Goal: Information Seeking & Learning: Learn about a topic

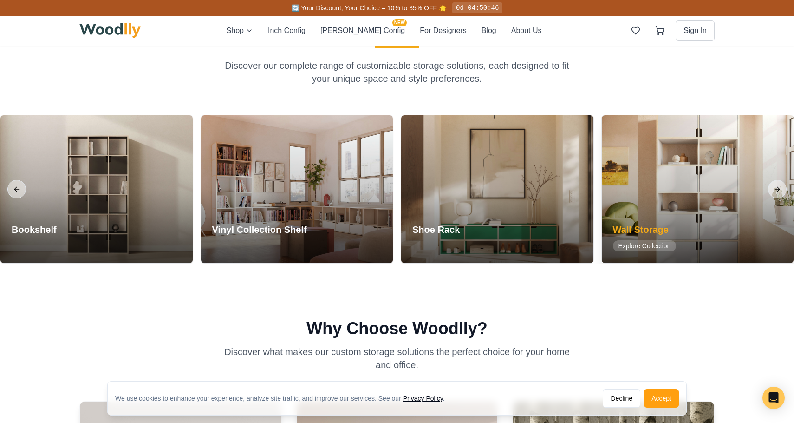
scroll to position [370, 0]
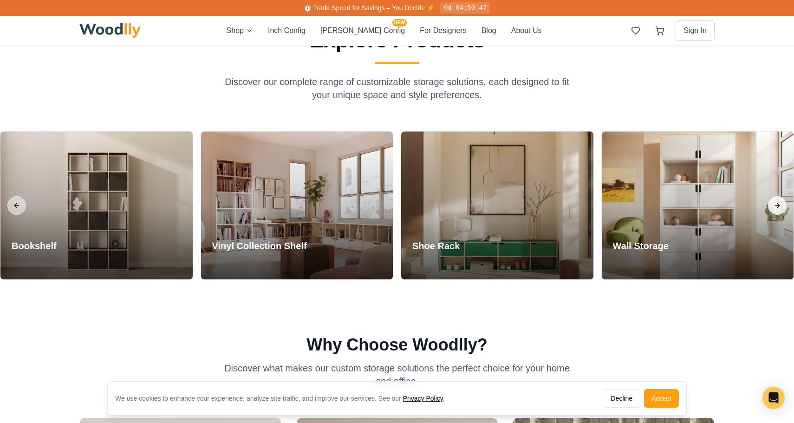
click at [781, 203] on button "Next slide" at bounding box center [777, 205] width 19 height 19
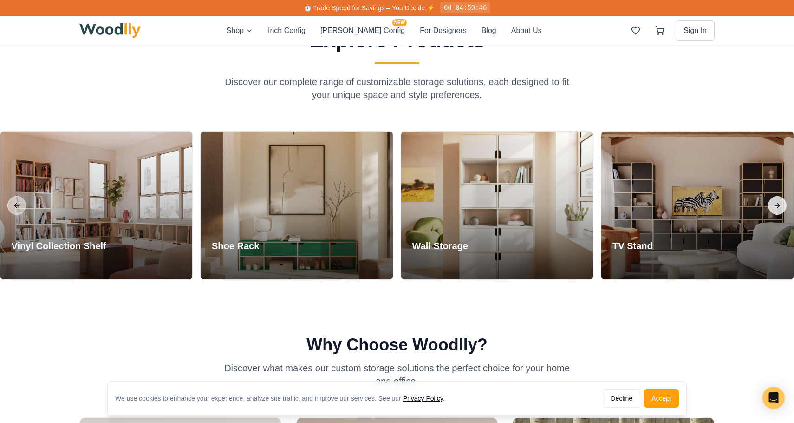
click at [779, 209] on button "Next slide" at bounding box center [777, 205] width 19 height 19
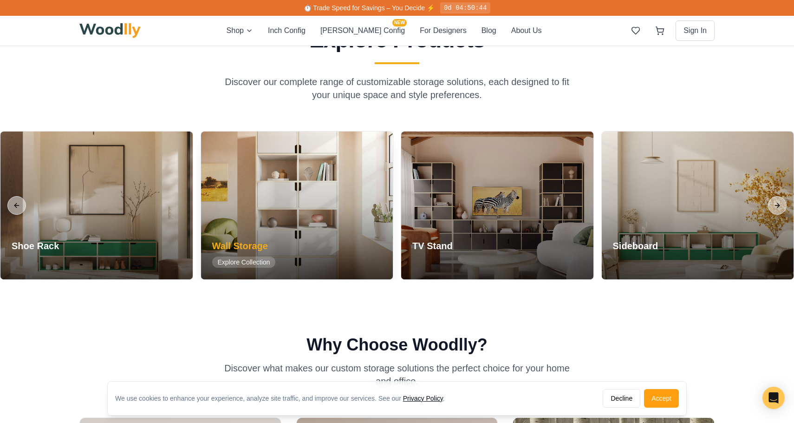
click at [325, 195] on div at bounding box center [297, 205] width 192 height 148
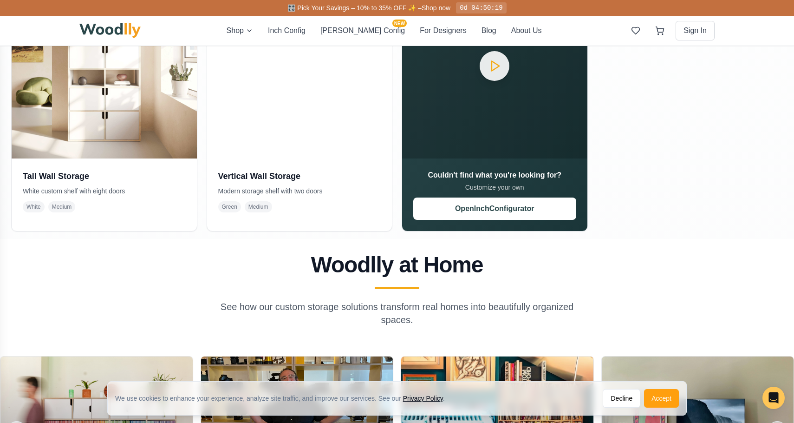
scroll to position [78, 0]
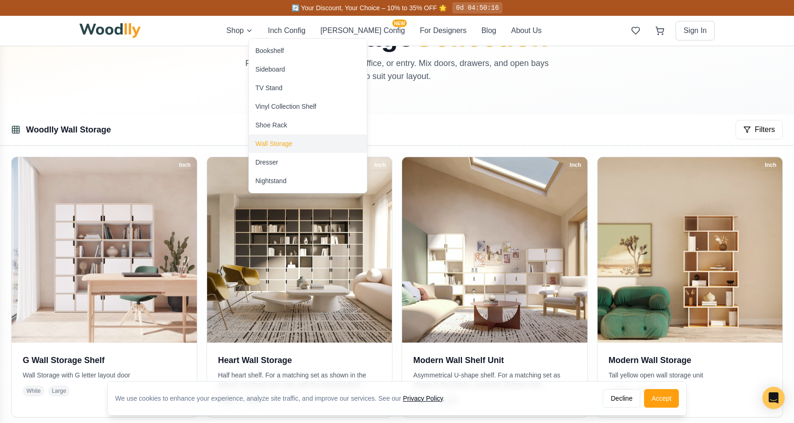
click at [280, 142] on div "Wall Storage" at bounding box center [273, 143] width 37 height 9
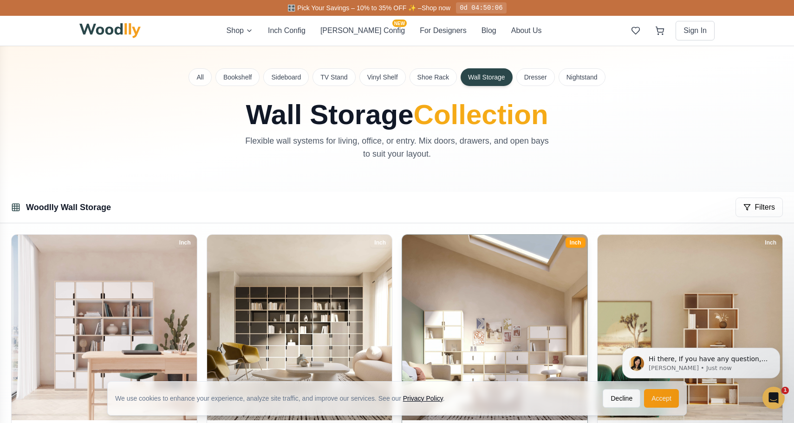
scroll to position [2, 0]
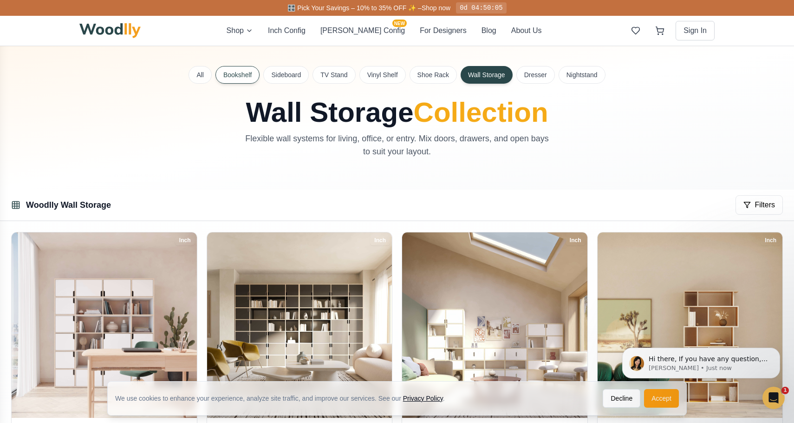
click at [234, 74] on button "Bookshelf" at bounding box center [238, 75] width 44 height 18
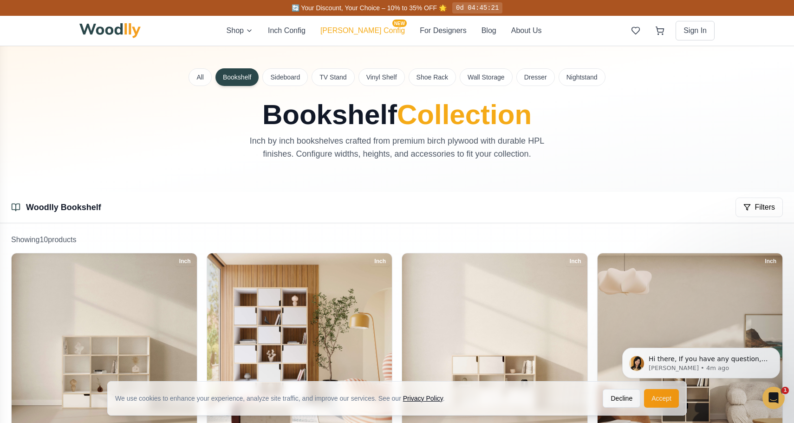
click at [356, 32] on button "[PERSON_NAME] Config NEW" at bounding box center [363, 30] width 85 height 11
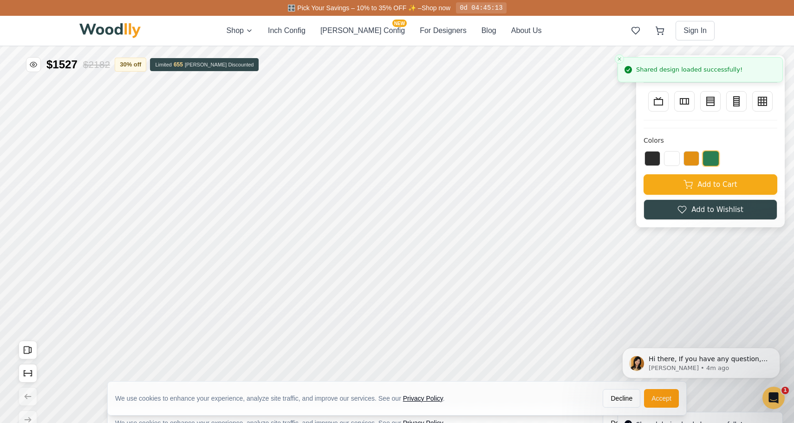
click at [652, 390] on html "Hi there, If you have any question, we are right here for you. 😊 [PERSON_NAME] …" at bounding box center [702, 346] width 186 height 104
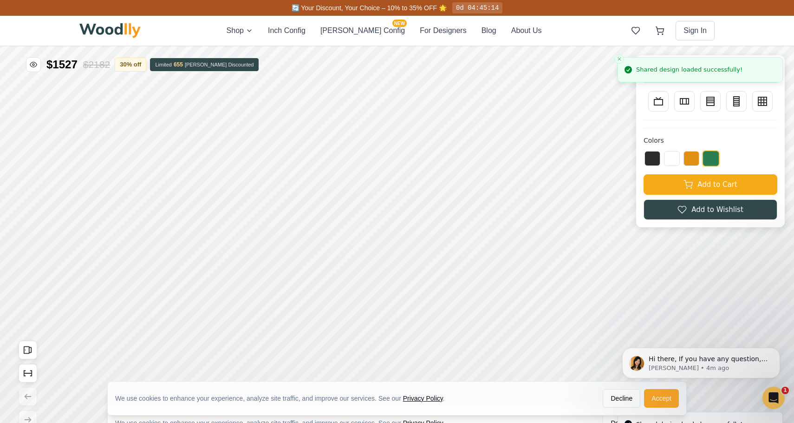
click at [658, 398] on button "Accept" at bounding box center [661, 398] width 35 height 19
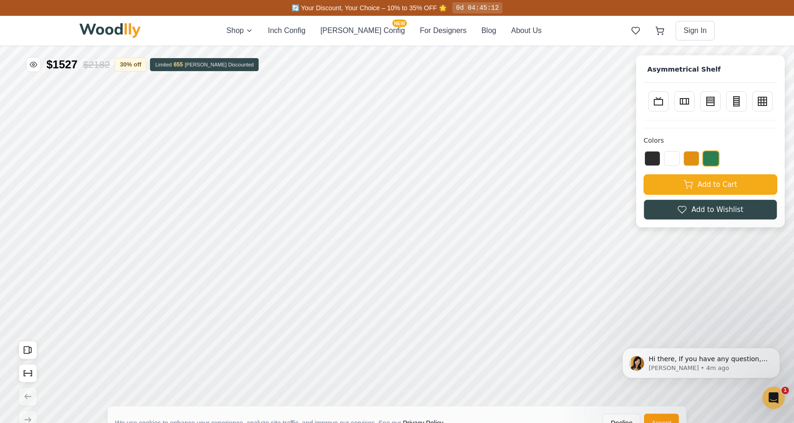
scroll to position [12, 0]
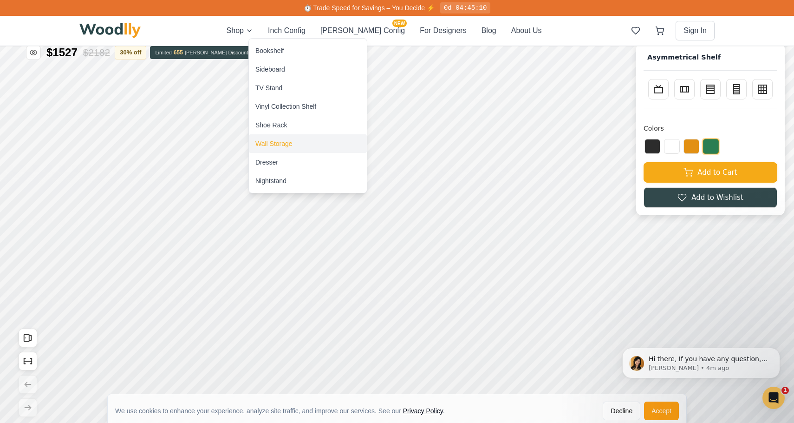
click at [282, 143] on div "Wall Storage" at bounding box center [273, 143] width 37 height 9
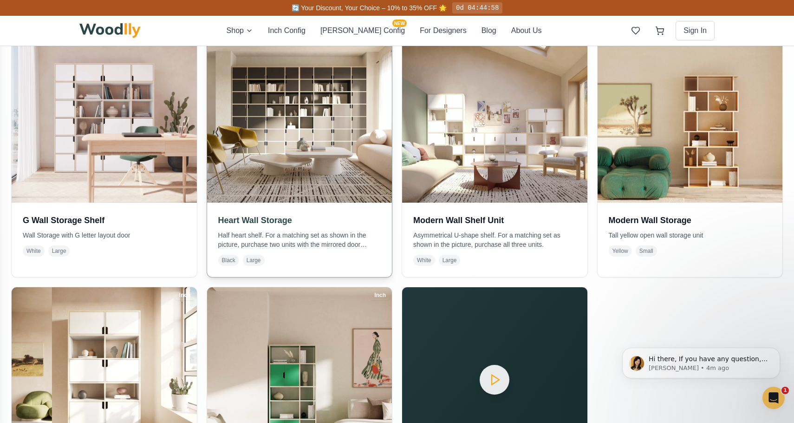
scroll to position [359, 0]
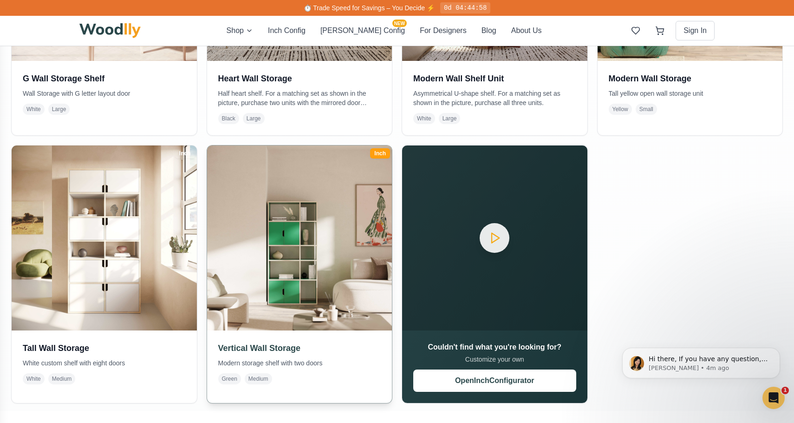
click at [295, 243] on img at bounding box center [300, 238] width 194 height 194
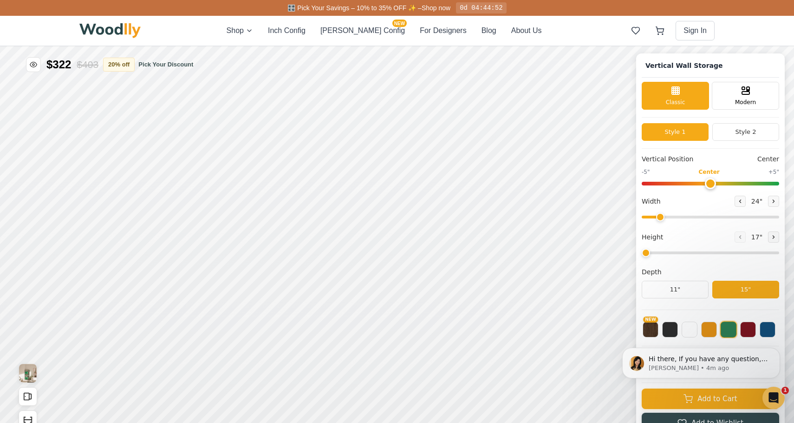
type input "5"
type input "35"
type input "5"
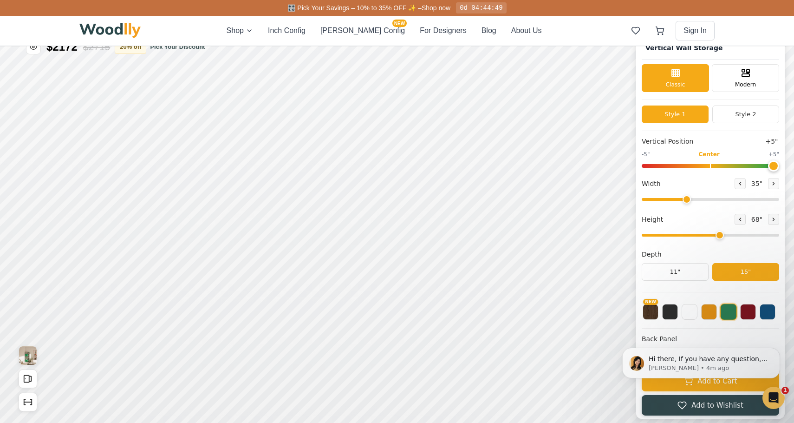
scroll to position [20, 0]
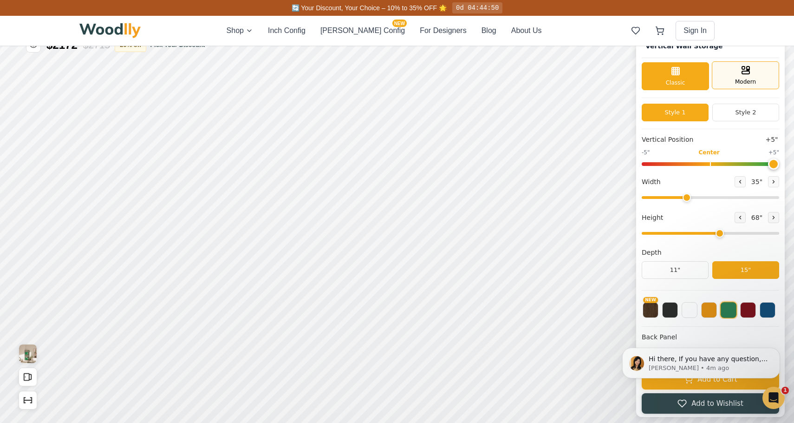
click at [738, 79] on span "Modern" at bounding box center [745, 82] width 21 height 8
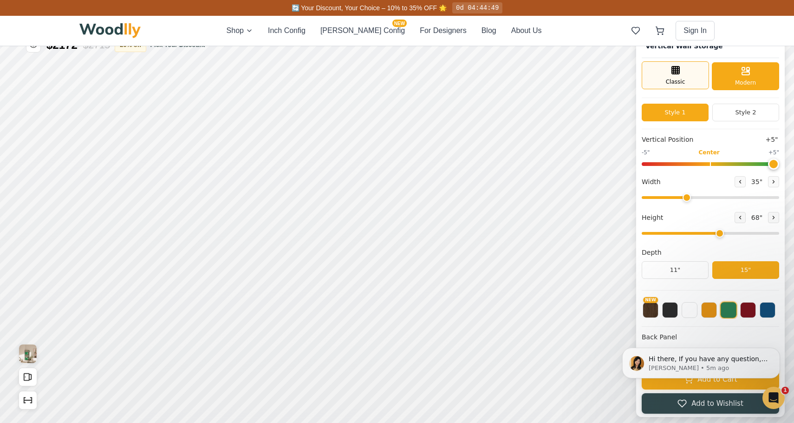
click at [681, 78] on span "Classic" at bounding box center [676, 82] width 20 height 8
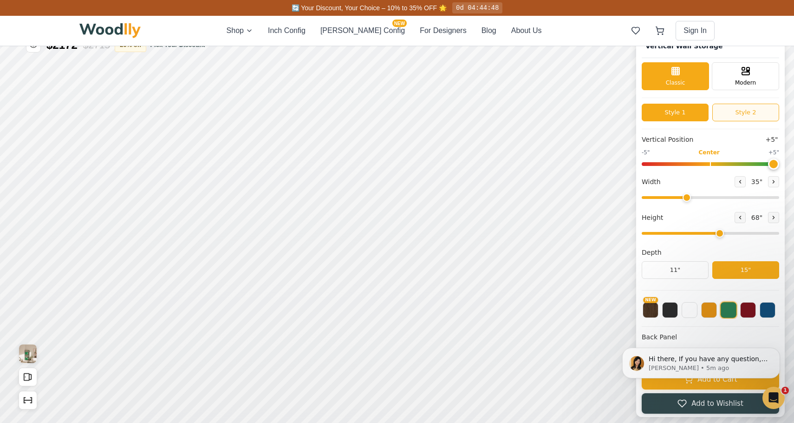
click at [738, 111] on button "Style 2" at bounding box center [746, 113] width 67 height 18
click at [688, 114] on button "Style 1" at bounding box center [675, 113] width 67 height 18
click at [724, 115] on button "Style 2" at bounding box center [746, 113] width 67 height 18
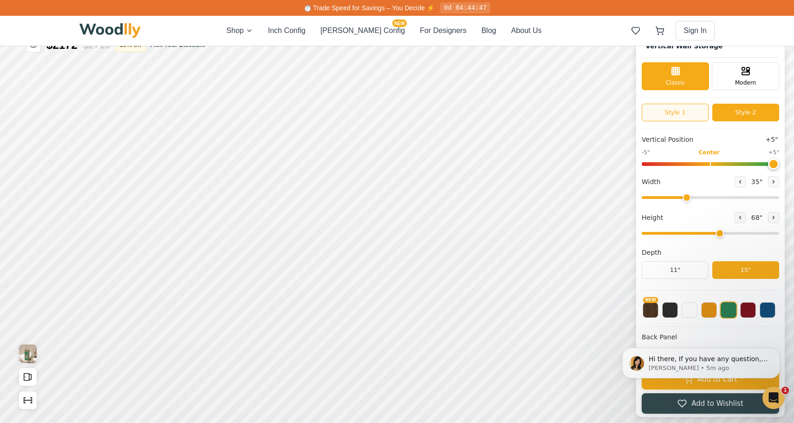
click at [678, 118] on button "Style 1" at bounding box center [675, 113] width 67 height 18
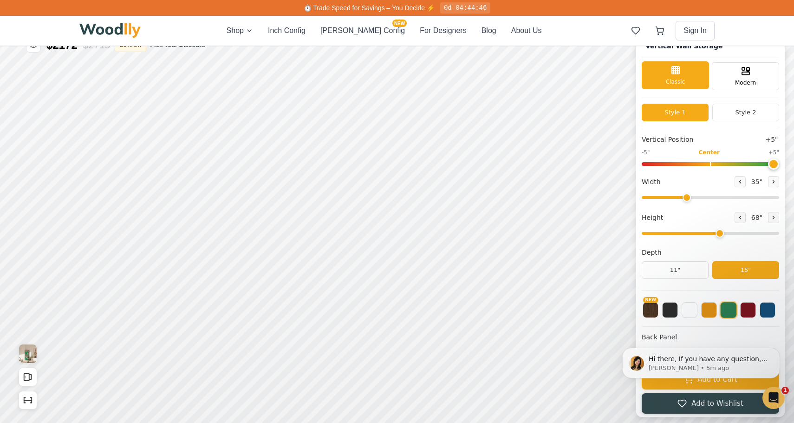
click at [673, 80] on span "Classic" at bounding box center [676, 82] width 20 height 8
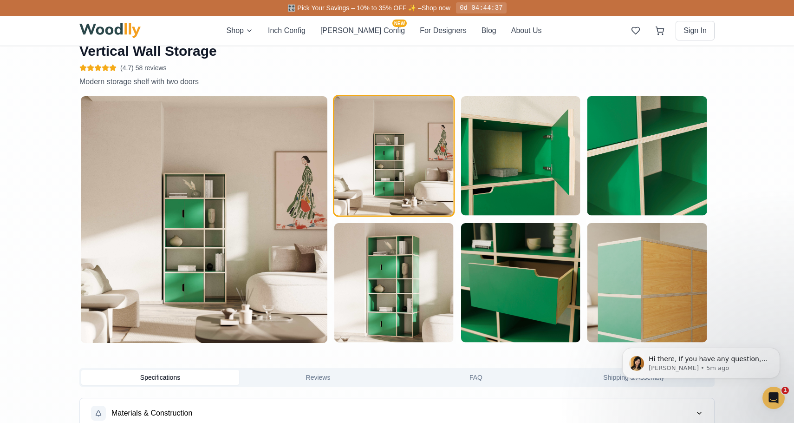
scroll to position [450, 0]
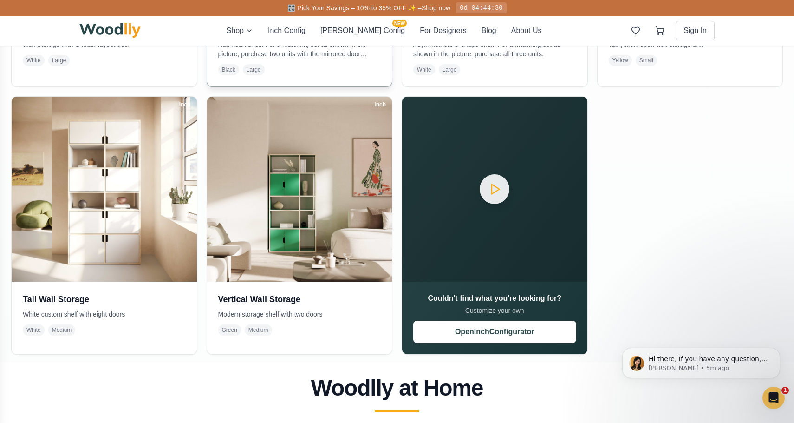
scroll to position [417, 0]
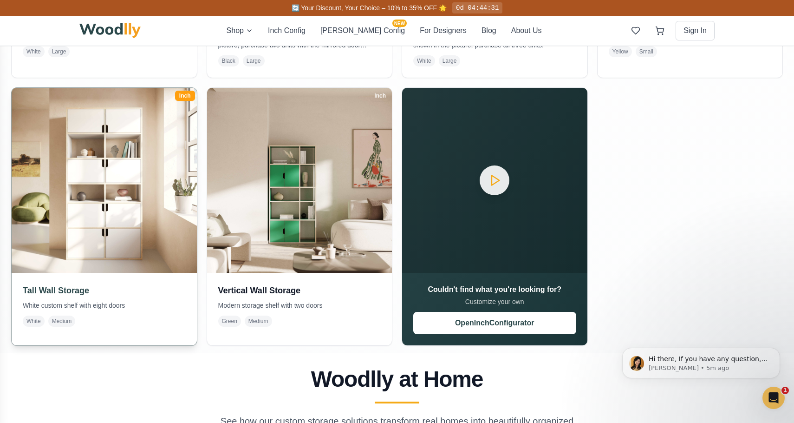
click at [112, 171] on img at bounding box center [104, 180] width 194 height 194
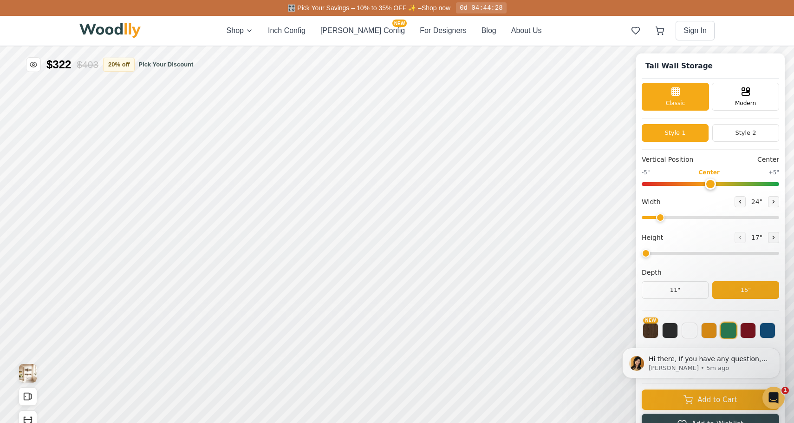
type input "36"
type input "6"
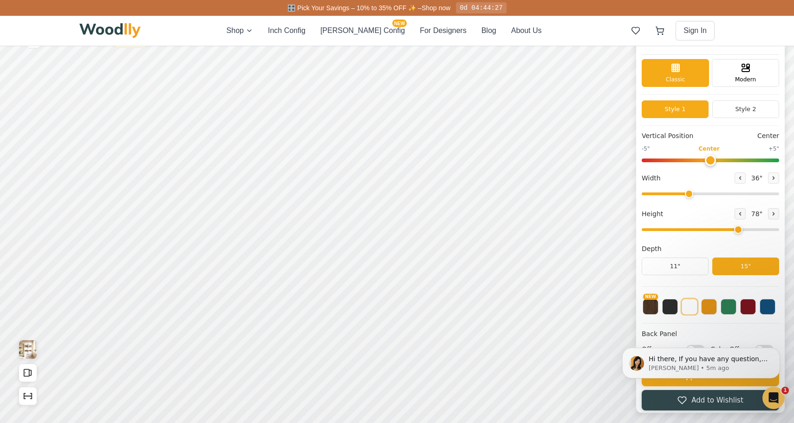
scroll to position [26, 0]
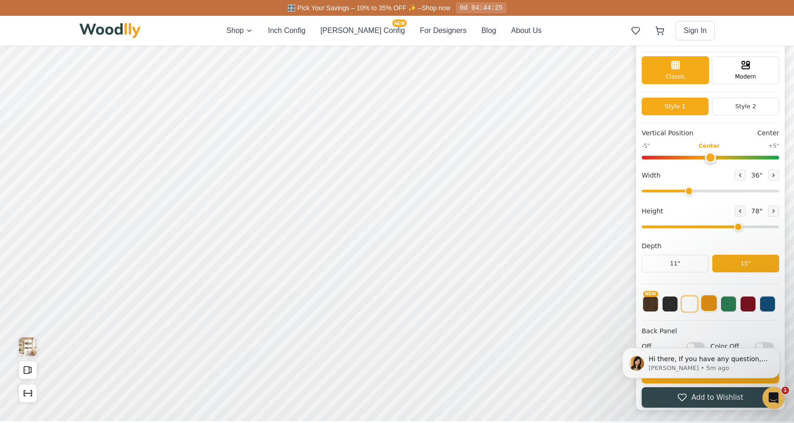
click at [707, 303] on button at bounding box center [709, 303] width 16 height 16
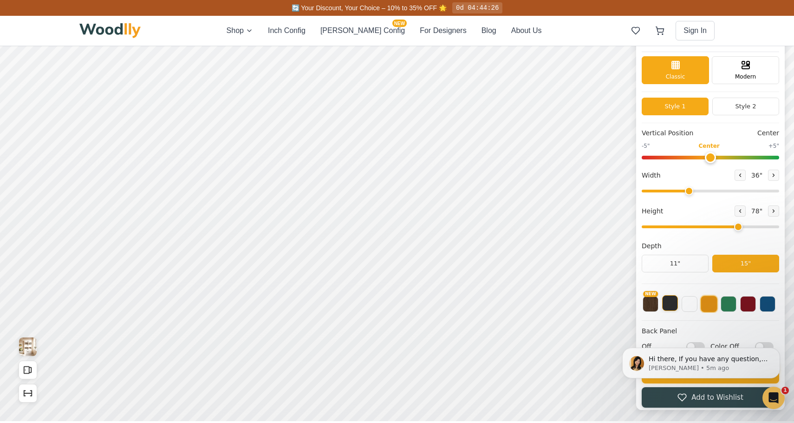
click at [667, 303] on button at bounding box center [670, 303] width 16 height 16
click at [687, 303] on button at bounding box center [690, 303] width 16 height 16
click at [734, 305] on button at bounding box center [729, 303] width 16 height 16
click at [751, 305] on button at bounding box center [748, 303] width 16 height 16
click at [767, 305] on button at bounding box center [768, 303] width 16 height 16
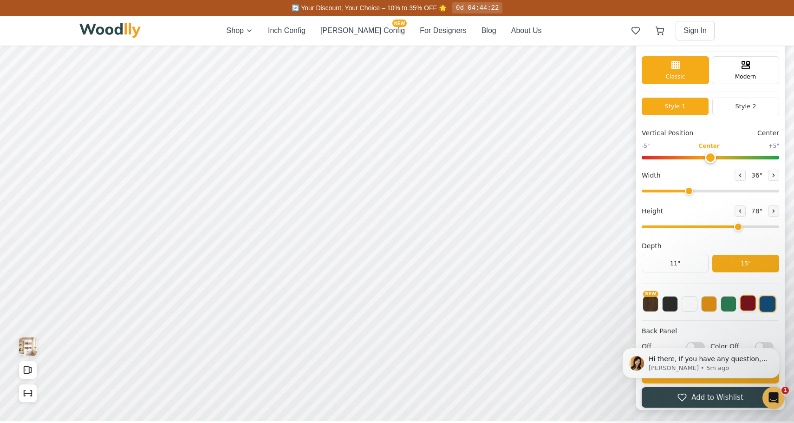
click at [752, 304] on button at bounding box center [748, 303] width 16 height 16
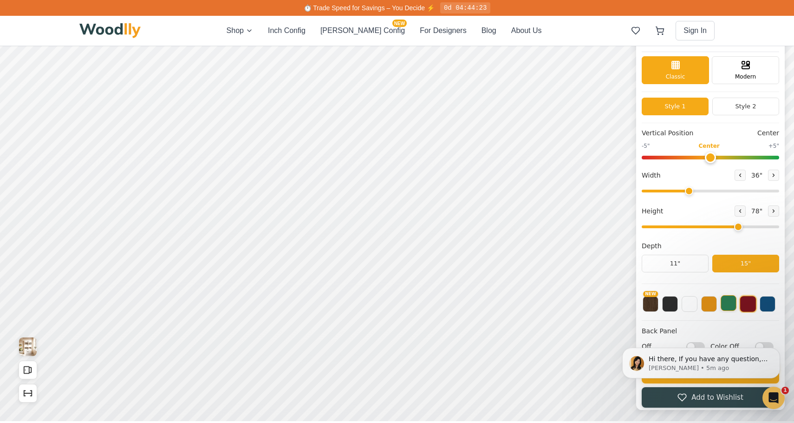
click at [729, 304] on button at bounding box center [729, 303] width 16 height 16
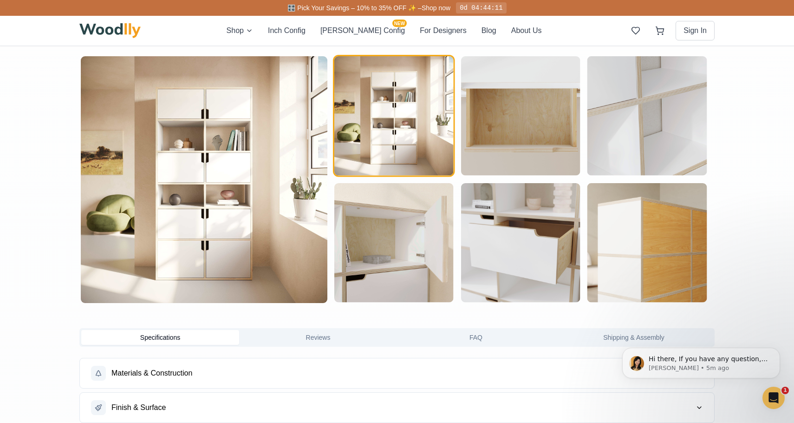
scroll to position [422, 0]
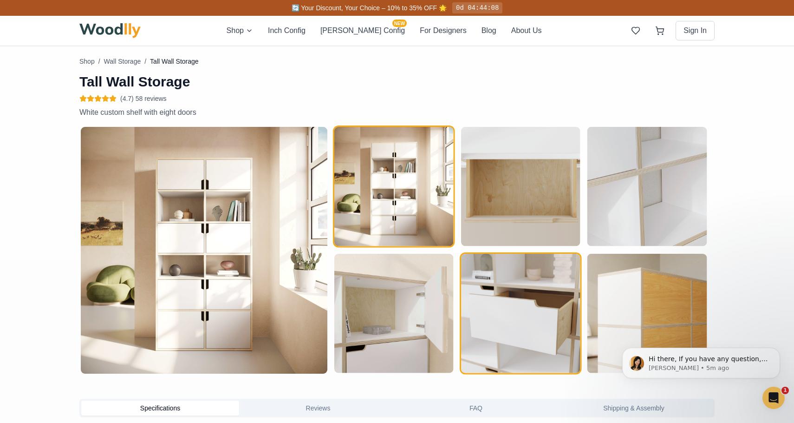
click at [486, 292] on img "button" at bounding box center [520, 313] width 119 height 119
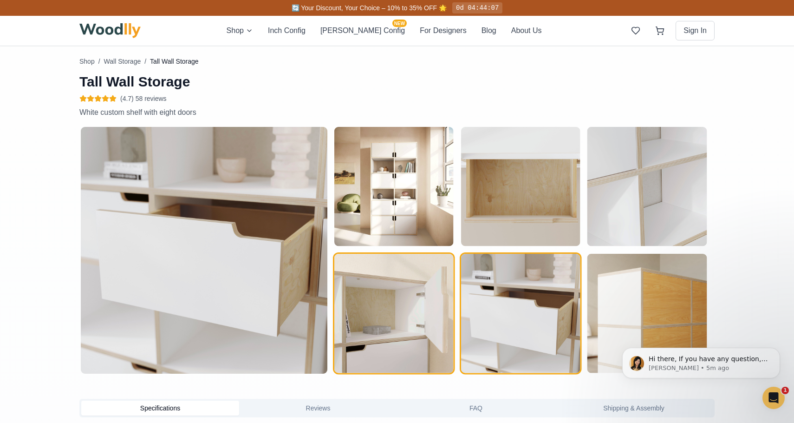
click at [411, 294] on img "button" at bounding box center [393, 313] width 119 height 119
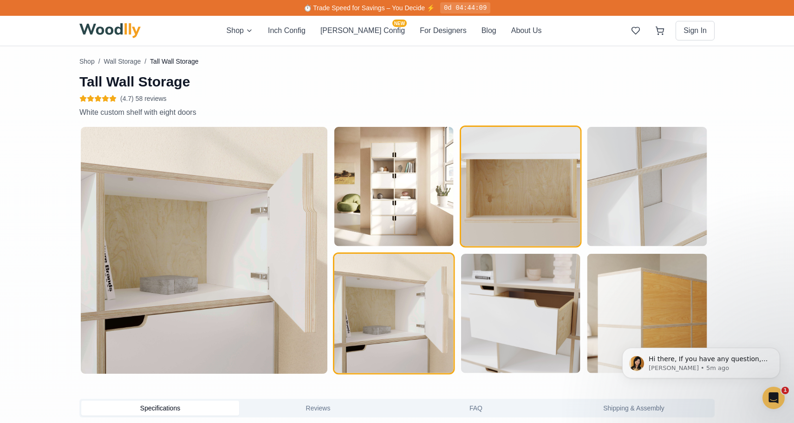
click at [552, 201] on img "button" at bounding box center [520, 186] width 119 height 119
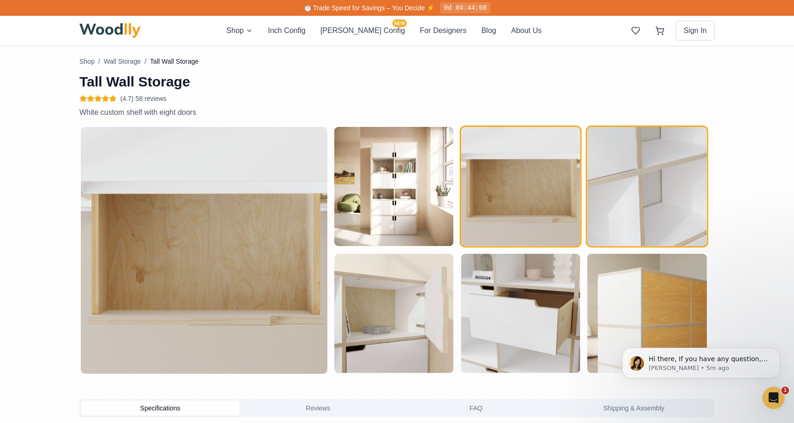
click at [659, 196] on img "button" at bounding box center [647, 186] width 119 height 119
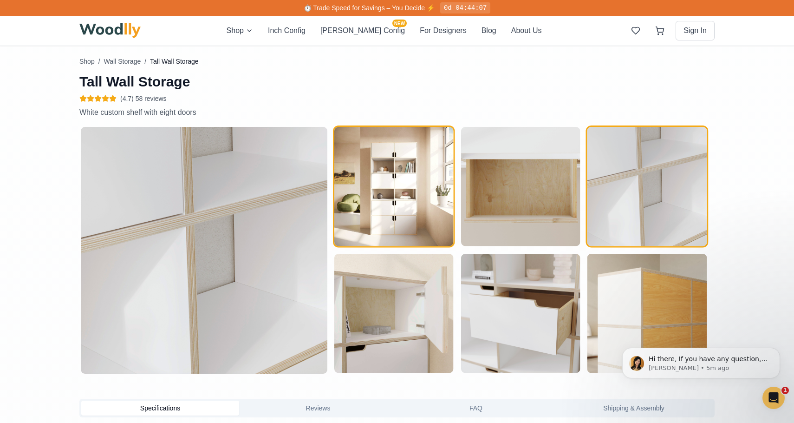
click at [399, 185] on img "button" at bounding box center [393, 186] width 119 height 119
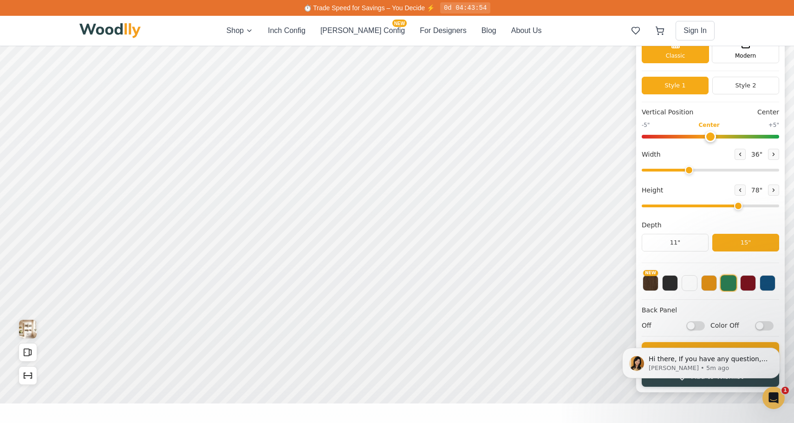
scroll to position [45, 0]
click at [768, 155] on button at bounding box center [773, 153] width 11 height 11
click at [771, 155] on icon at bounding box center [774, 154] width 6 height 6
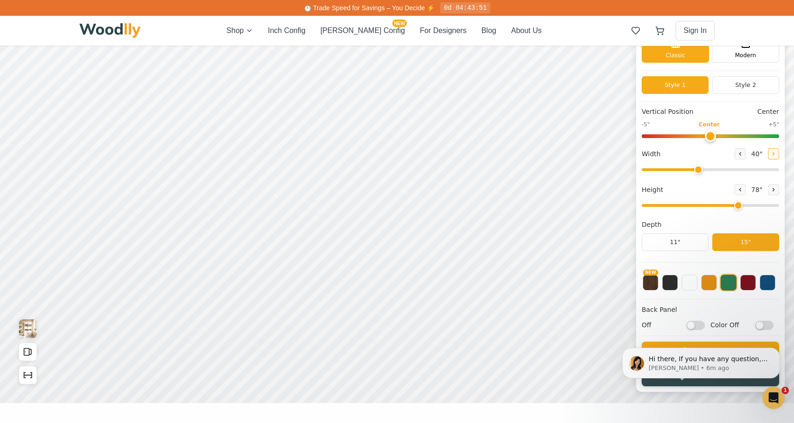
click at [771, 155] on icon at bounding box center [774, 154] width 6 height 6
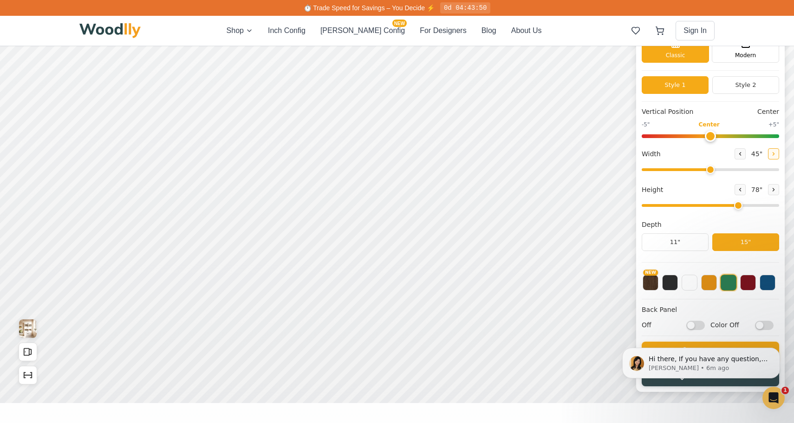
click at [771, 155] on icon at bounding box center [774, 154] width 6 height 6
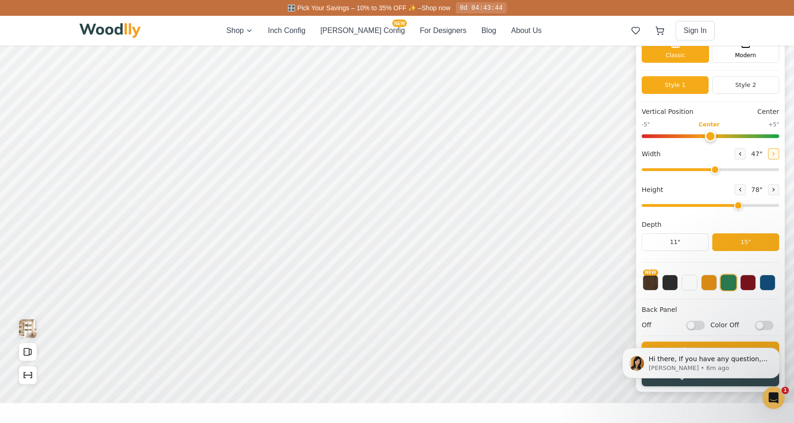
click at [771, 155] on icon at bounding box center [774, 154] width 6 height 6
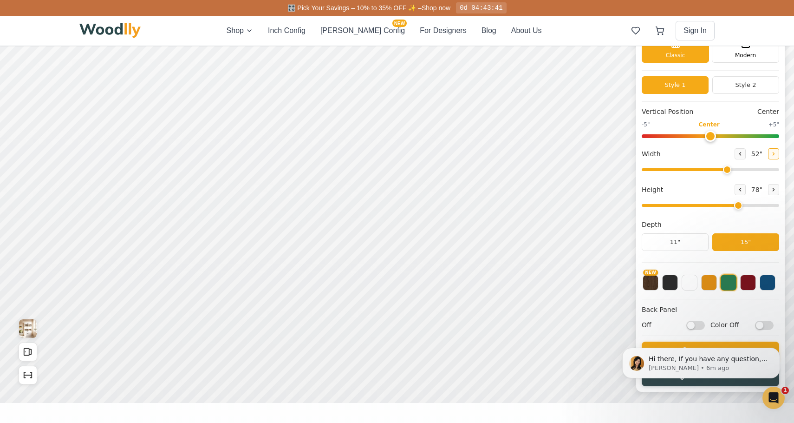
click at [771, 155] on icon at bounding box center [774, 154] width 6 height 6
type input "54"
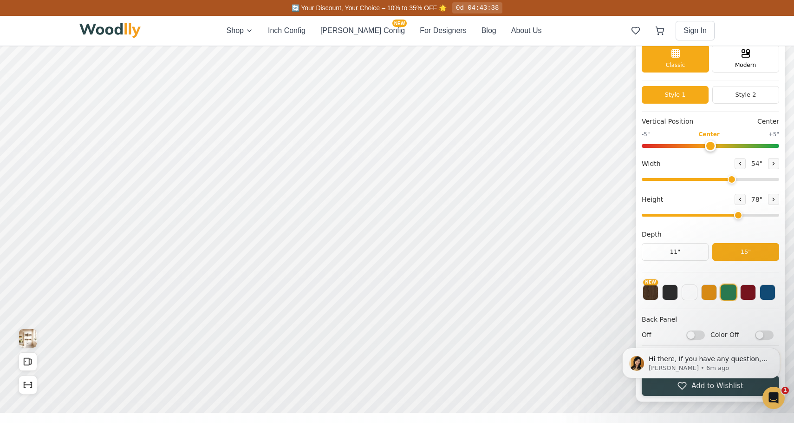
scroll to position [34, 0]
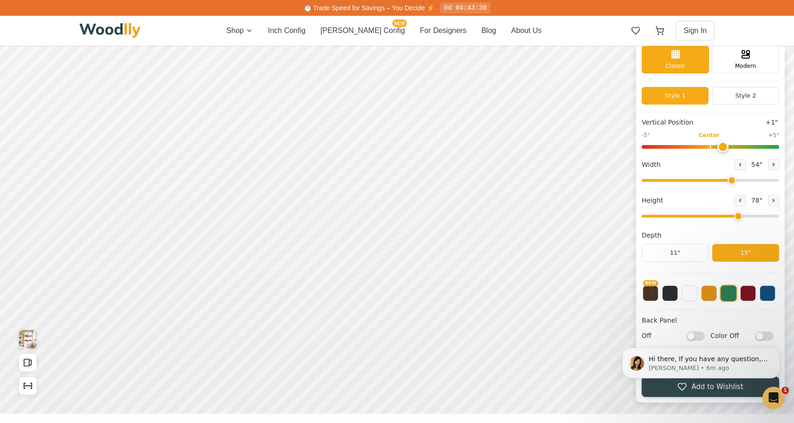
type input "0"
drag, startPoint x: 713, startPoint y: 145, endPoint x: 708, endPoint y: 147, distance: 5.0
click at [708, 147] on input "range" at bounding box center [711, 147] width 138 height 4
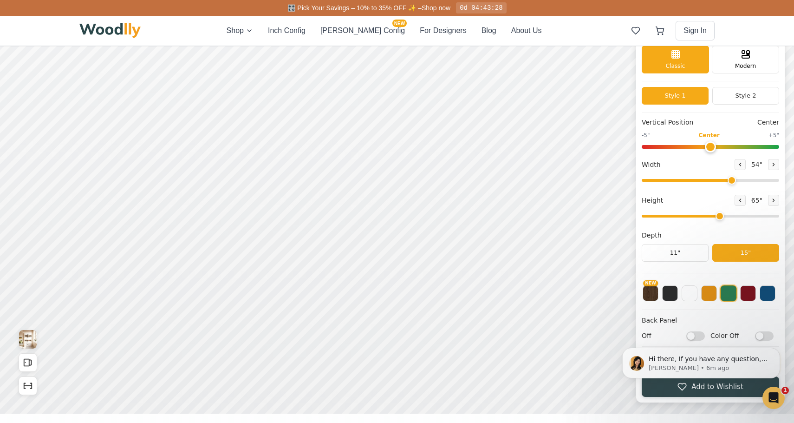
drag, startPoint x: 737, startPoint y: 216, endPoint x: 716, endPoint y: 215, distance: 20.5
type input "5"
click at [716, 215] on input "range" at bounding box center [711, 216] width 138 height 3
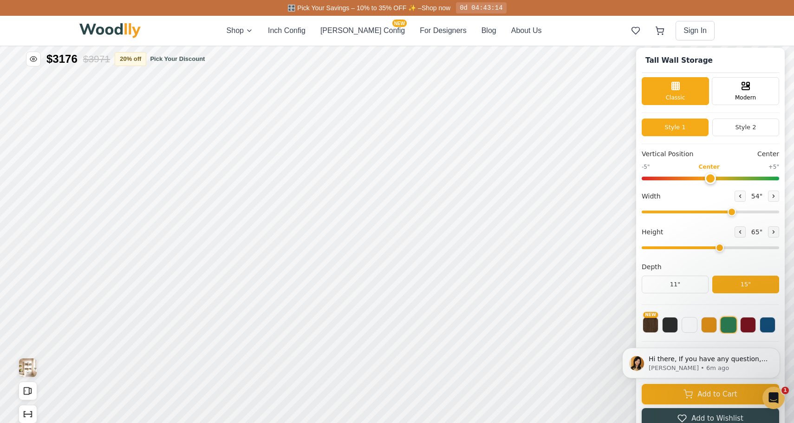
scroll to position [0, 0]
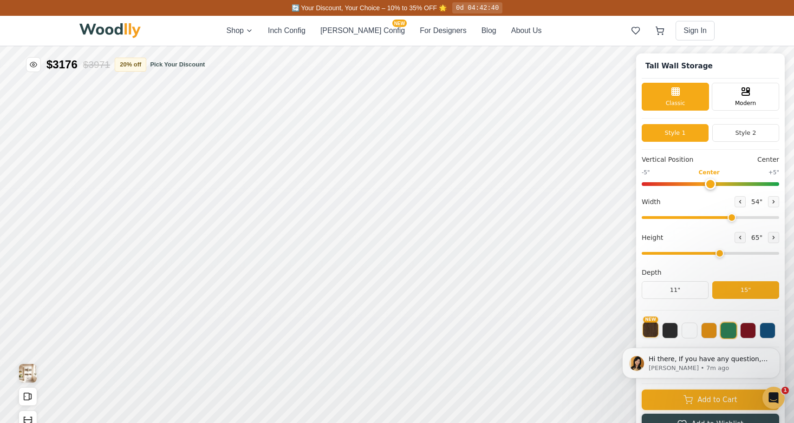
click at [649, 324] on button "NEW" at bounding box center [651, 329] width 16 height 16
click at [673, 325] on button at bounding box center [670, 329] width 16 height 16
click at [693, 327] on button at bounding box center [690, 329] width 16 height 16
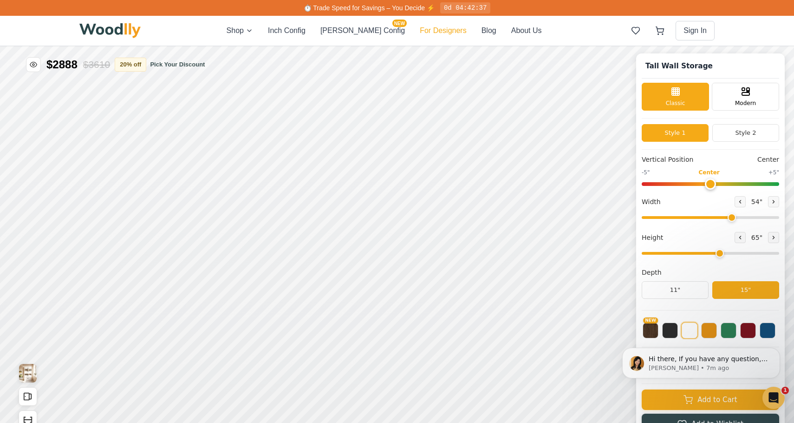
click at [420, 33] on button "For Designers" at bounding box center [443, 30] width 46 height 11
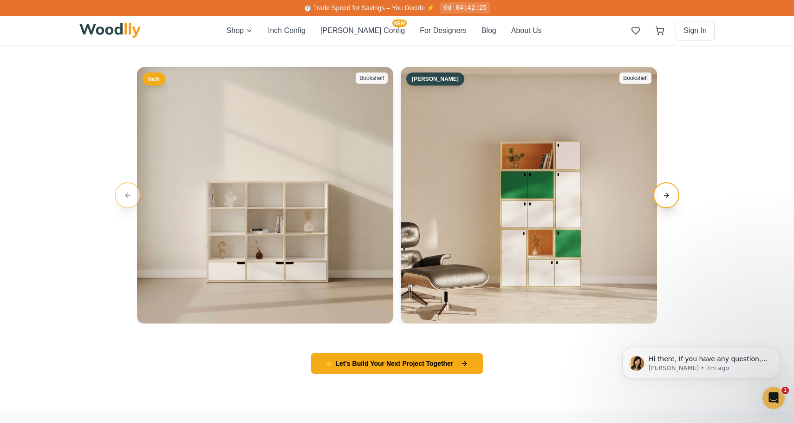
scroll to position [1591, 0]
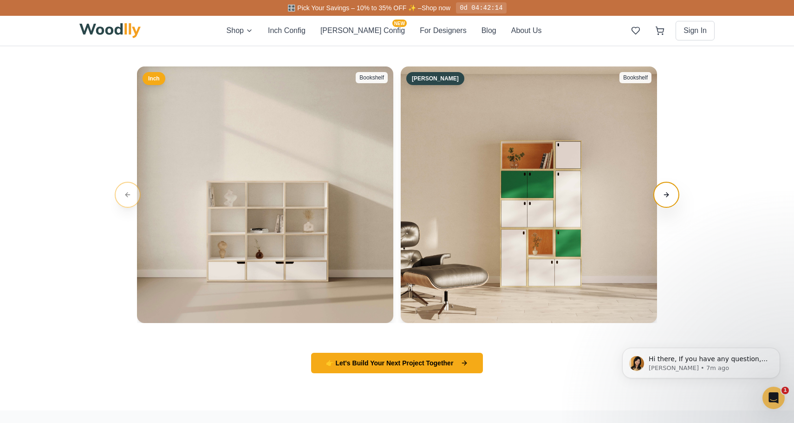
click at [665, 193] on button "Next slide" at bounding box center [667, 195] width 26 height 26
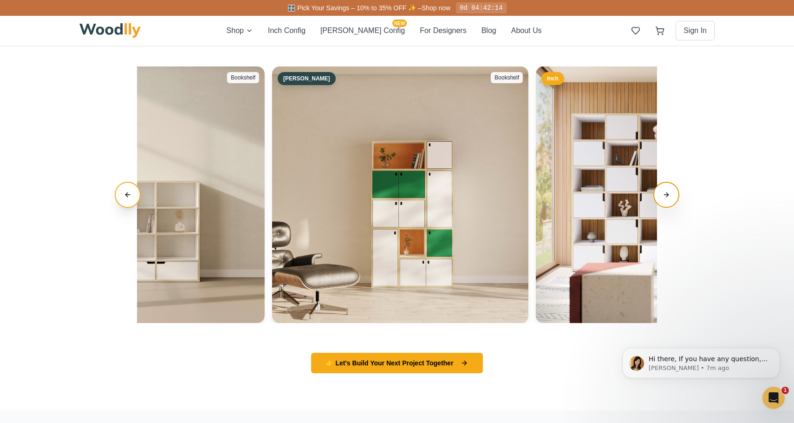
click at [665, 193] on button "Next slide" at bounding box center [667, 195] width 26 height 26
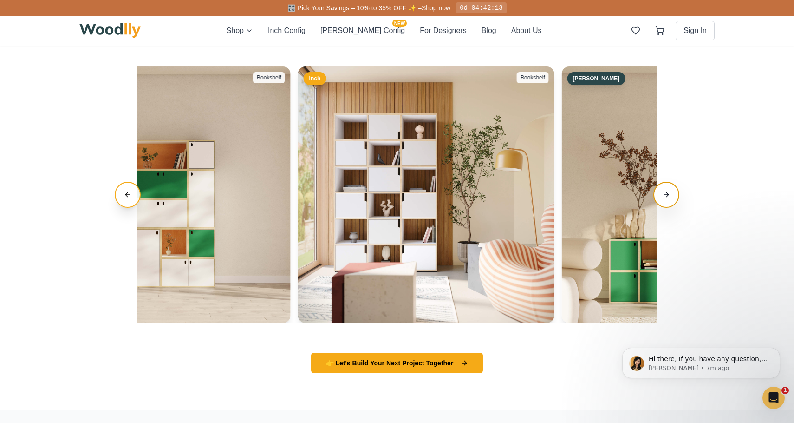
click at [665, 193] on button "Next slide" at bounding box center [667, 195] width 26 height 26
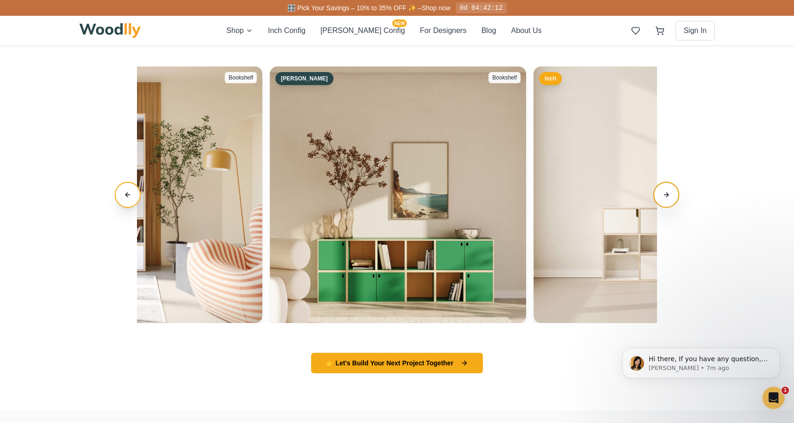
click at [665, 193] on button "Next slide" at bounding box center [667, 195] width 26 height 26
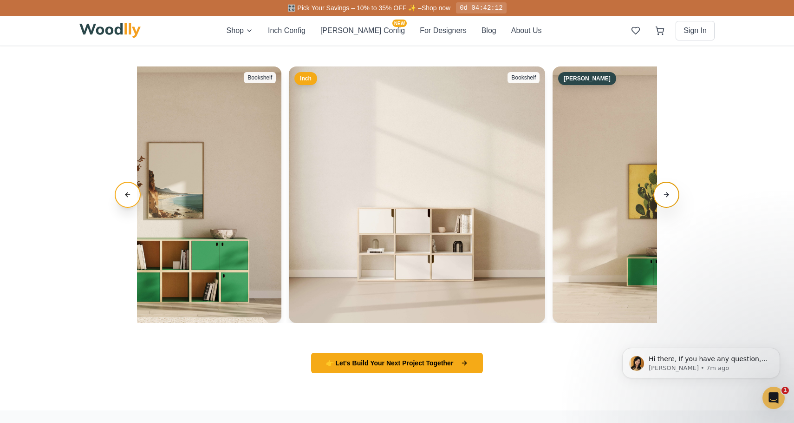
click at [665, 193] on button "Next slide" at bounding box center [667, 195] width 26 height 26
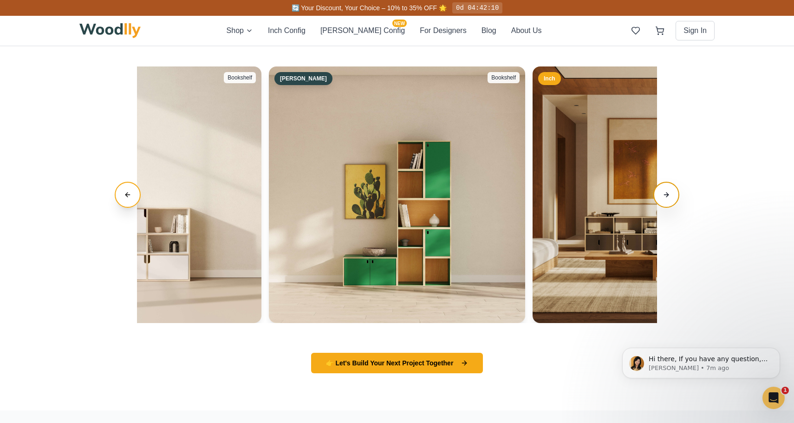
click at [664, 193] on button "Next slide" at bounding box center [667, 195] width 26 height 26
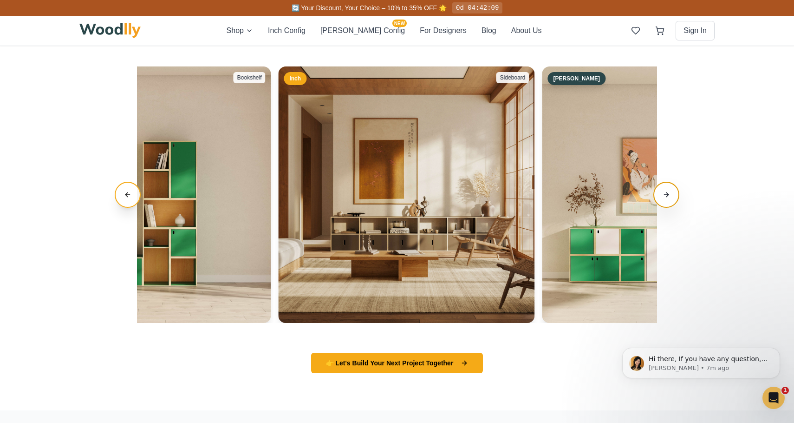
click at [664, 193] on button "Next slide" at bounding box center [667, 195] width 26 height 26
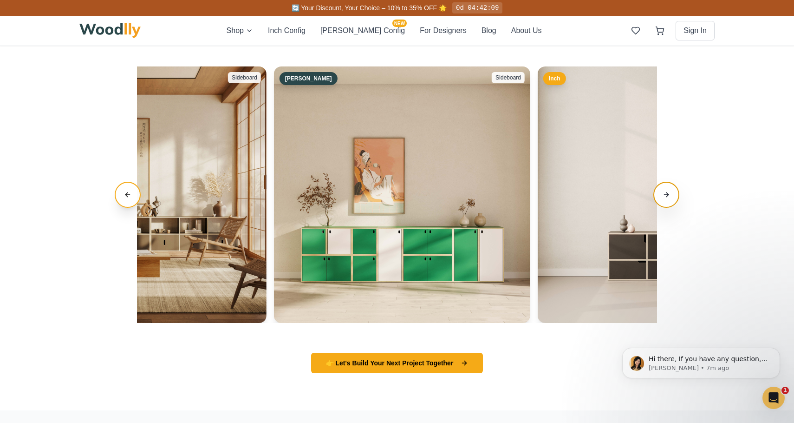
click at [664, 192] on button "Next slide" at bounding box center [667, 195] width 26 height 26
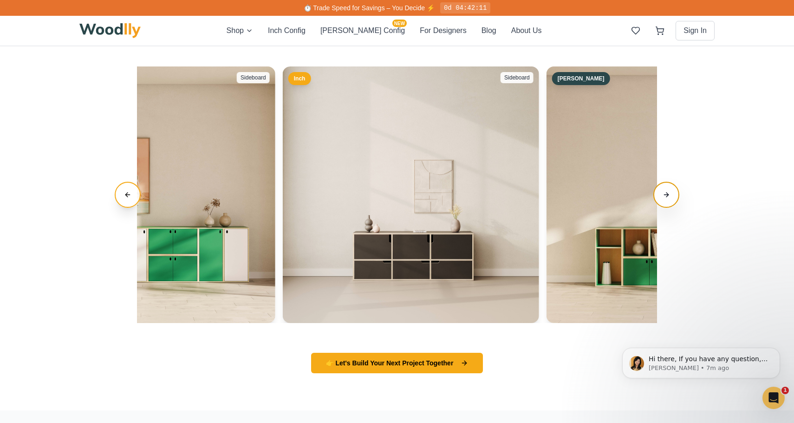
click at [664, 192] on button "Next slide" at bounding box center [667, 195] width 26 height 26
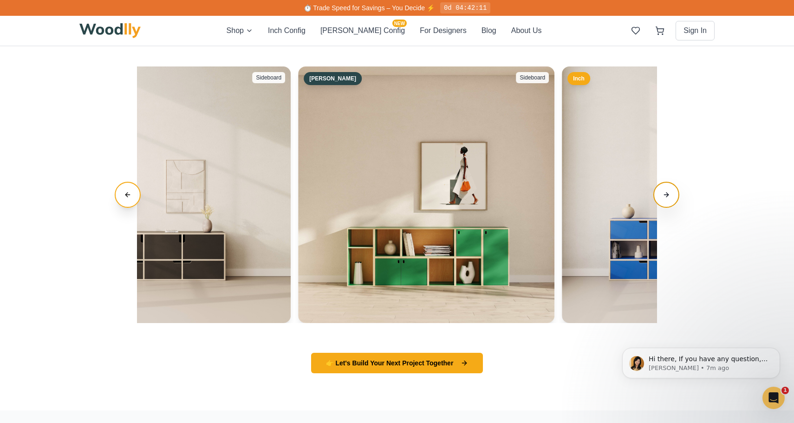
click at [664, 192] on button "Next slide" at bounding box center [667, 195] width 26 height 26
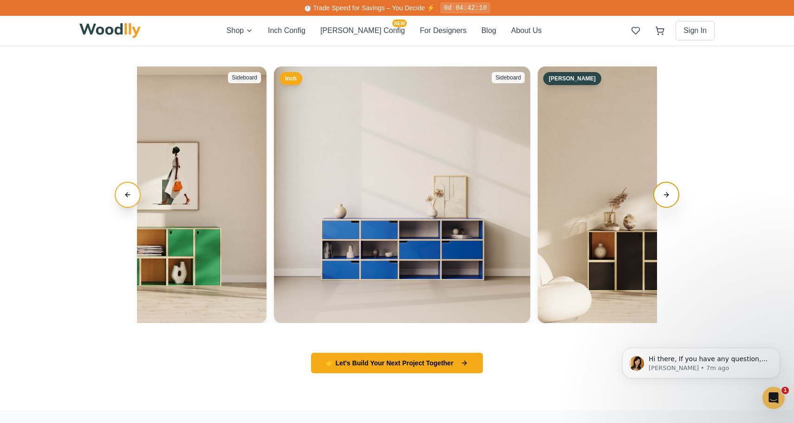
click at [664, 192] on button "Next slide" at bounding box center [667, 195] width 26 height 26
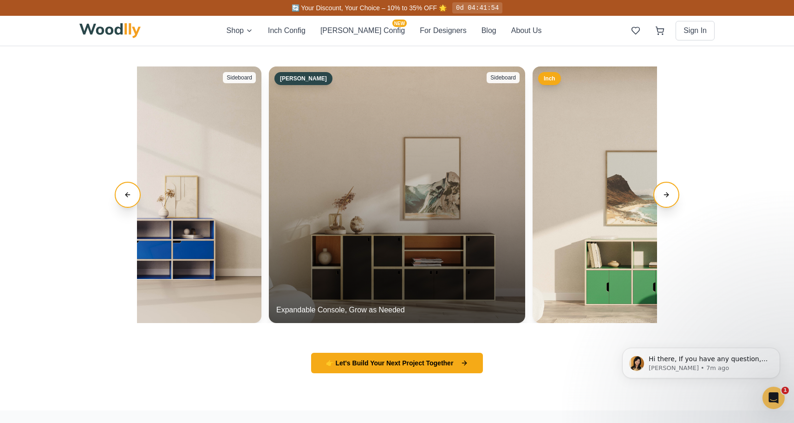
click at [458, 245] on div "Expandable Console, Grow as Needed" at bounding box center [397, 194] width 256 height 256
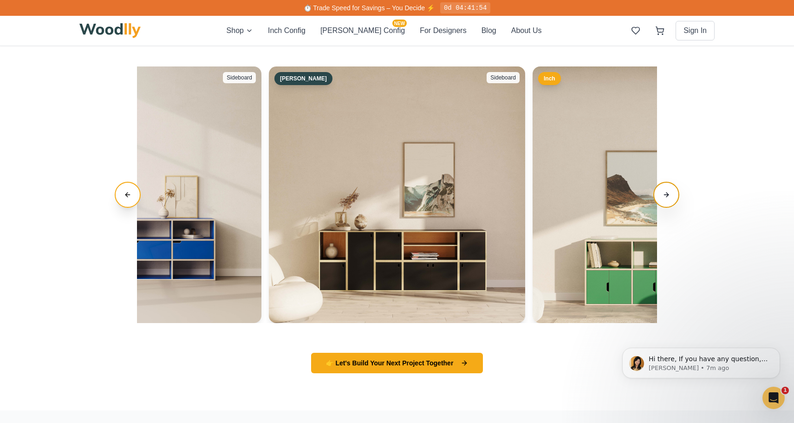
click at [669, 192] on button "Next slide" at bounding box center [667, 195] width 26 height 26
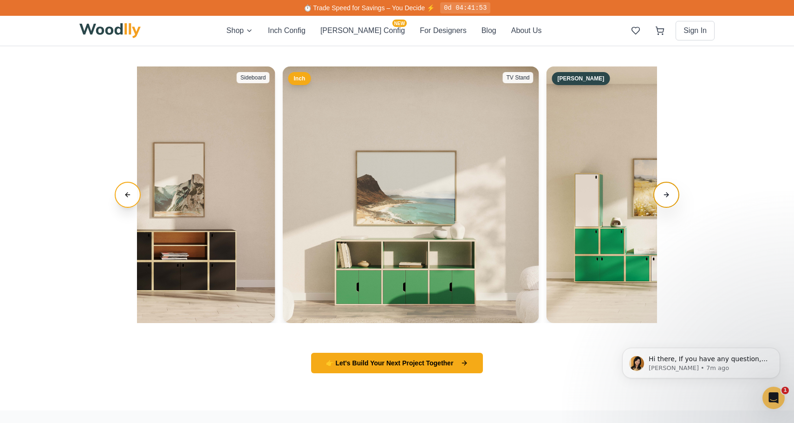
click at [669, 192] on button "Next slide" at bounding box center [667, 195] width 26 height 26
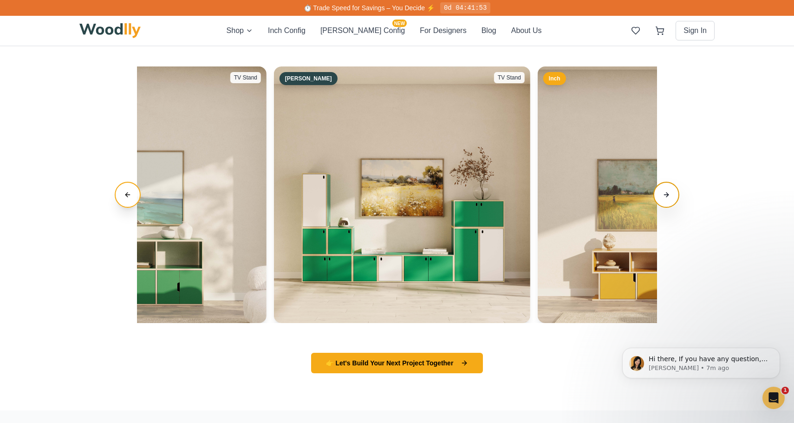
click at [669, 192] on button "Next slide" at bounding box center [667, 195] width 26 height 26
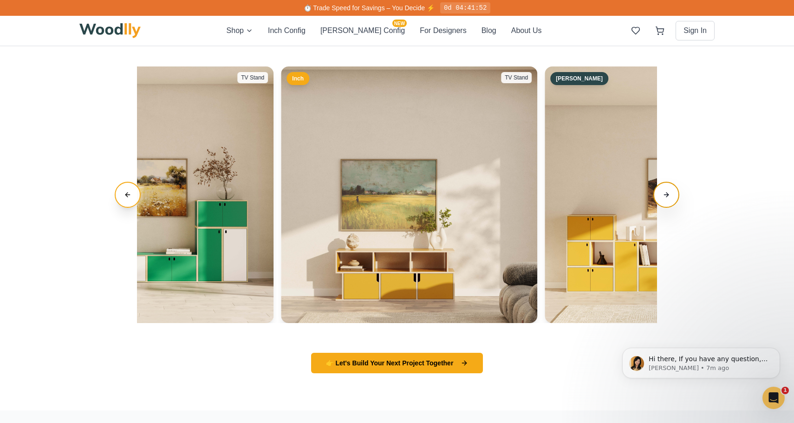
click at [669, 192] on button "Next slide" at bounding box center [667, 195] width 26 height 26
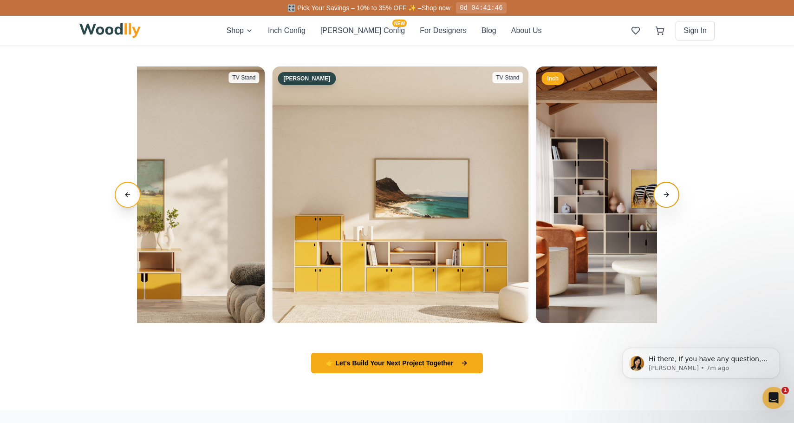
click at [669, 192] on button "Next slide" at bounding box center [667, 195] width 26 height 26
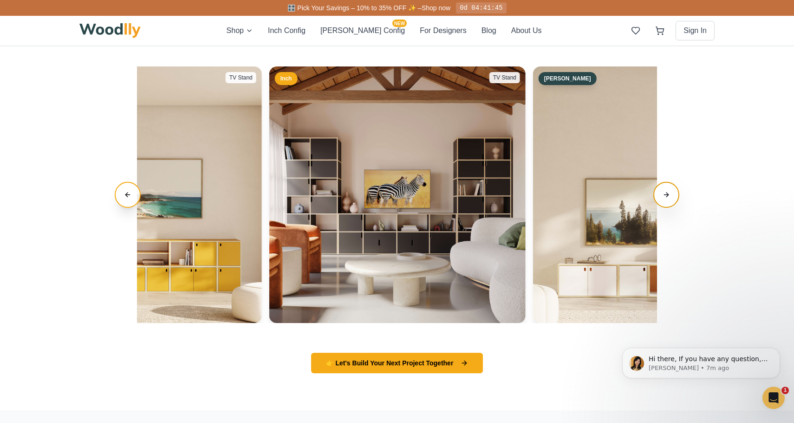
click at [669, 192] on button "Next slide" at bounding box center [667, 195] width 26 height 26
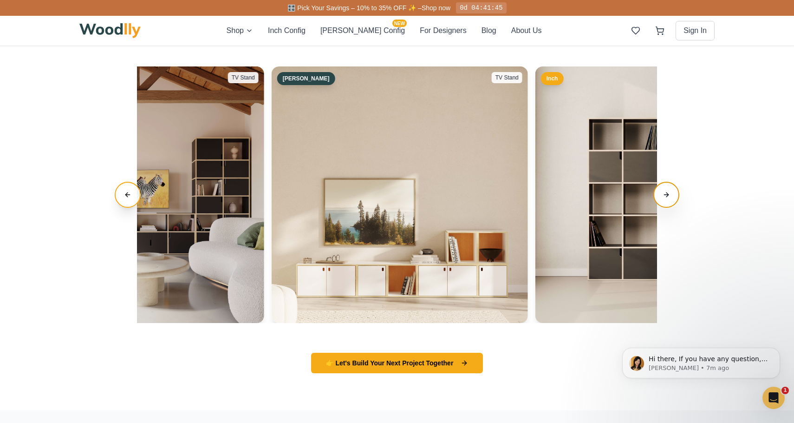
click at [669, 192] on button "Next slide" at bounding box center [667, 195] width 26 height 26
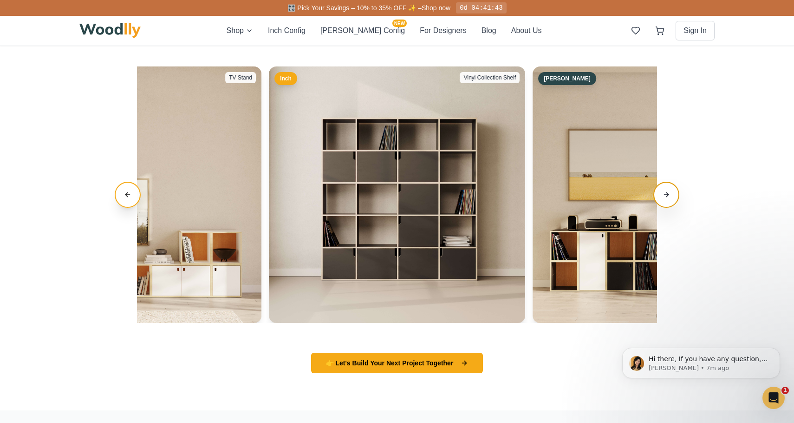
click at [669, 192] on button "Next slide" at bounding box center [667, 195] width 26 height 26
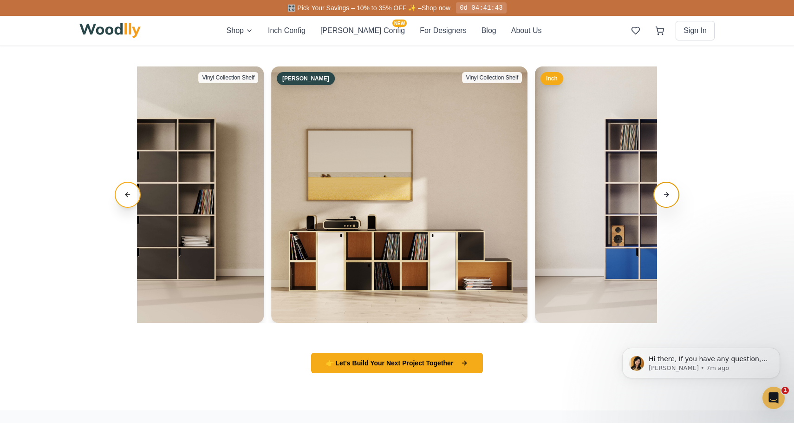
click at [669, 192] on button "Next slide" at bounding box center [667, 195] width 26 height 26
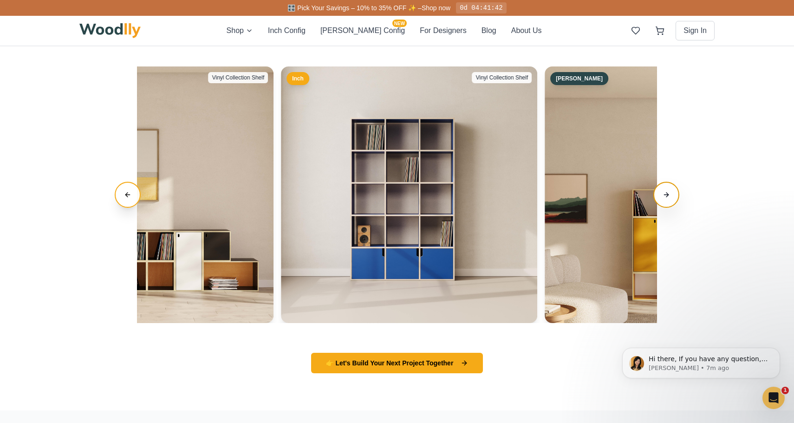
click at [669, 192] on button "Next slide" at bounding box center [667, 195] width 26 height 26
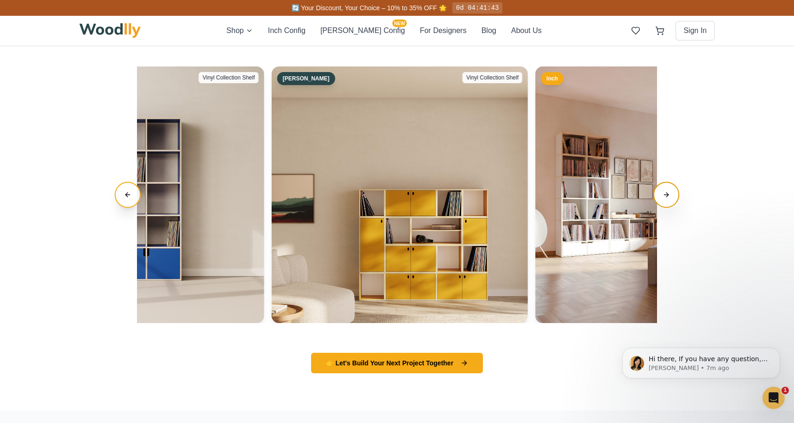
click at [669, 192] on button "Next slide" at bounding box center [667, 195] width 26 height 26
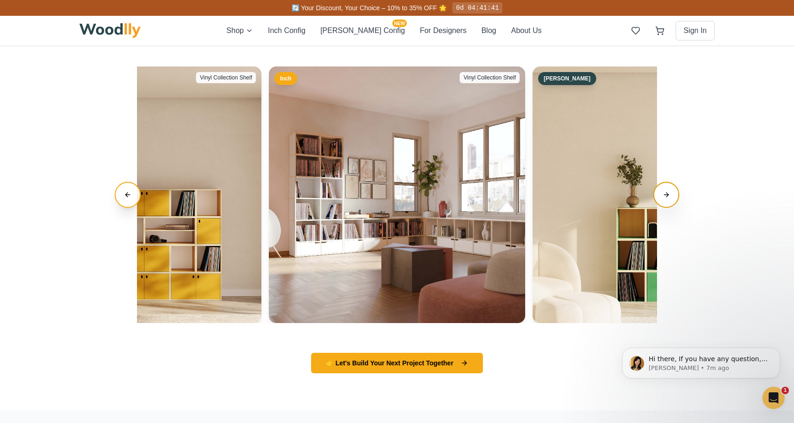
click at [669, 192] on button "Next slide" at bounding box center [667, 195] width 26 height 26
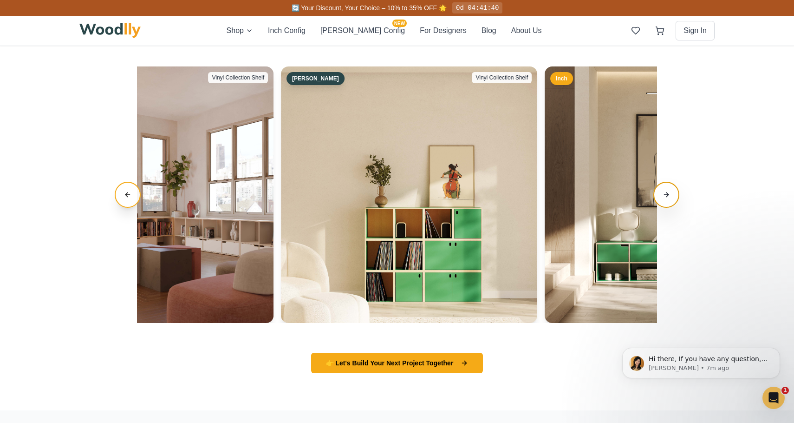
click at [669, 192] on button "Next slide" at bounding box center [667, 195] width 26 height 26
